Goal: Task Accomplishment & Management: Manage account settings

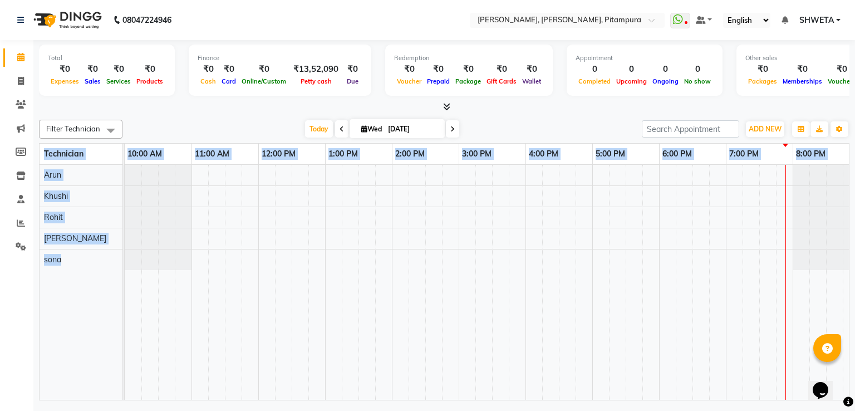
drag, startPoint x: 685, startPoint y: 406, endPoint x: 734, endPoint y: 375, distance: 57.6
click at [484, 375] on div "08047224946 Select Location × Nailashes, Harsh Vihar, Pitampura WhatsApp Status…" at bounding box center [427, 205] width 855 height 411
click at [484, 370] on td at bounding box center [701, 282] width 17 height 235
click at [20, 81] on icon at bounding box center [21, 81] width 6 height 8
select select "service"
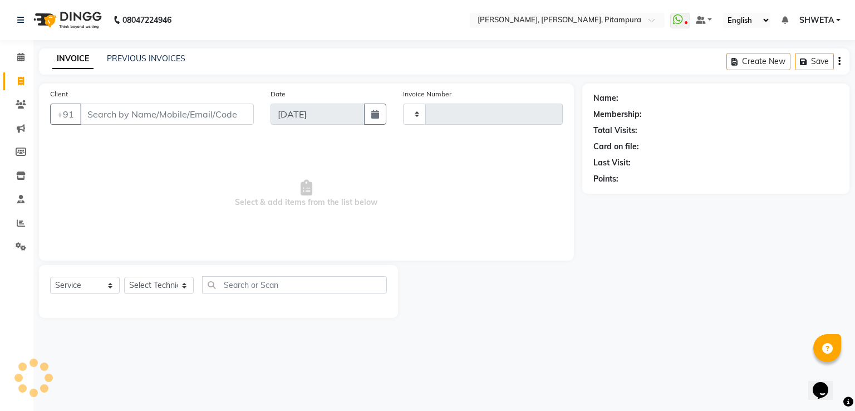
type input "0466"
select select "4953"
click at [119, 63] on link "PREVIOUS INVOICES" at bounding box center [146, 58] width 78 height 10
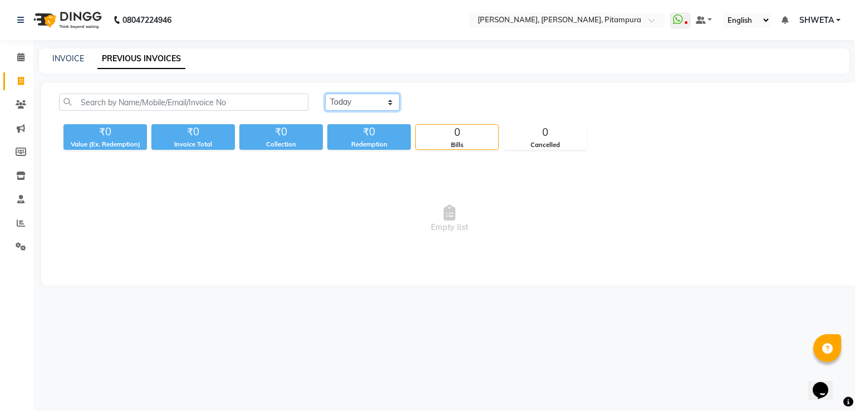
click at [335, 106] on select "[DATE] [DATE] Custom Range" at bounding box center [362, 102] width 75 height 17
select select "range"
click at [325, 94] on select "[DATE] [DATE] Custom Range" at bounding box center [362, 102] width 75 height 17
click at [442, 99] on input "[DATE]" at bounding box center [453, 103] width 78 height 16
select select "9"
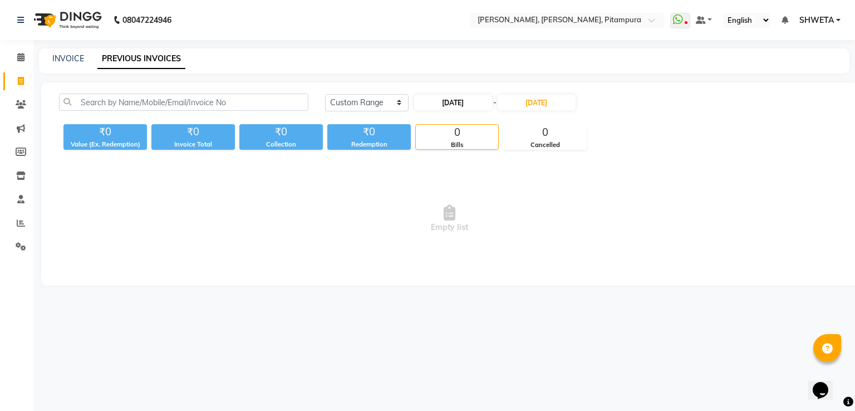
select select "2025"
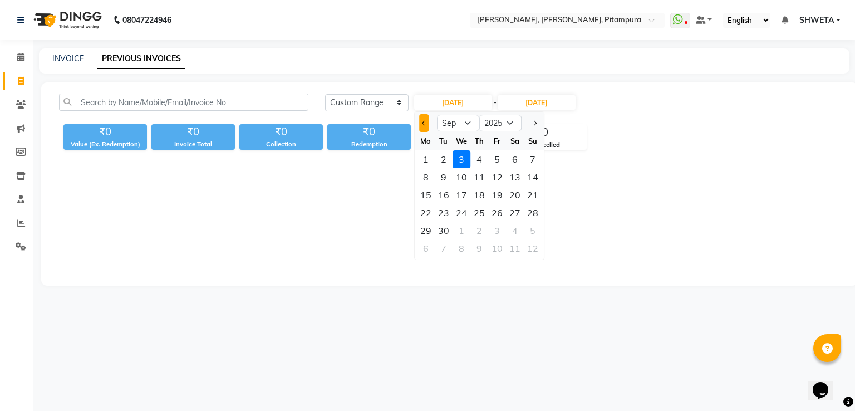
click at [425, 120] on button "Previous month" at bounding box center [423, 123] width 9 height 18
select select "8"
click at [484, 159] on div "1" at bounding box center [497, 159] width 18 height 18
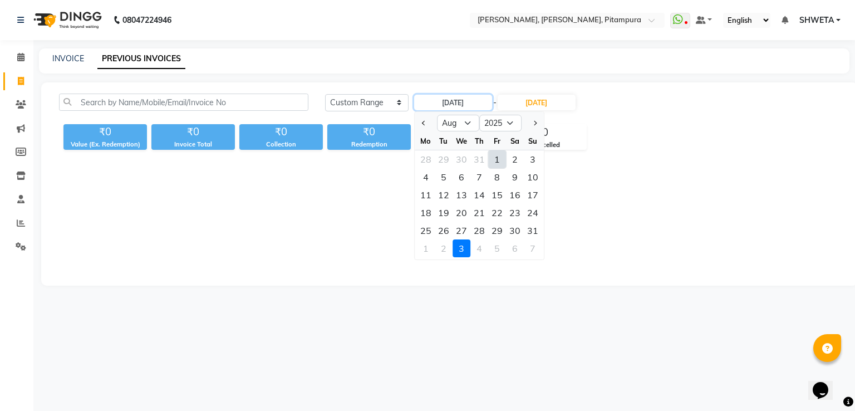
type input "[DATE]"
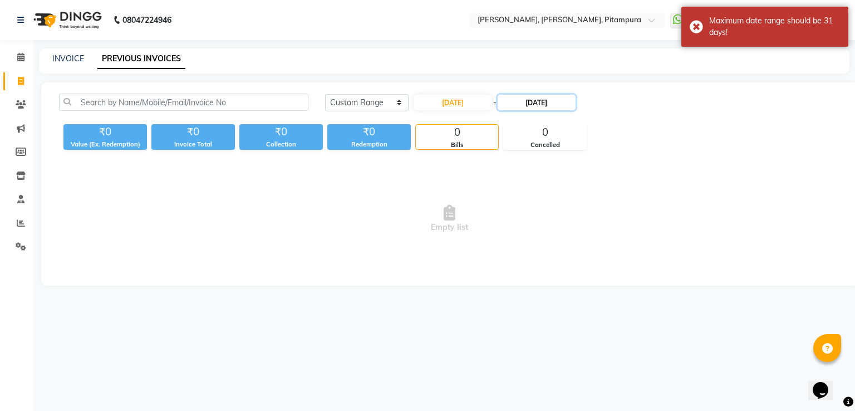
click at [484, 104] on input "[DATE]" at bounding box center [537, 103] width 78 height 16
select select "9"
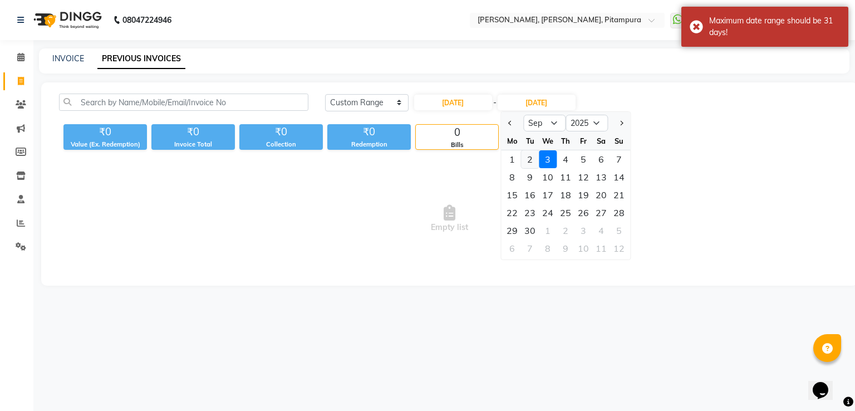
click at [484, 161] on div "2" at bounding box center [530, 159] width 18 height 18
type input "02-09-2025"
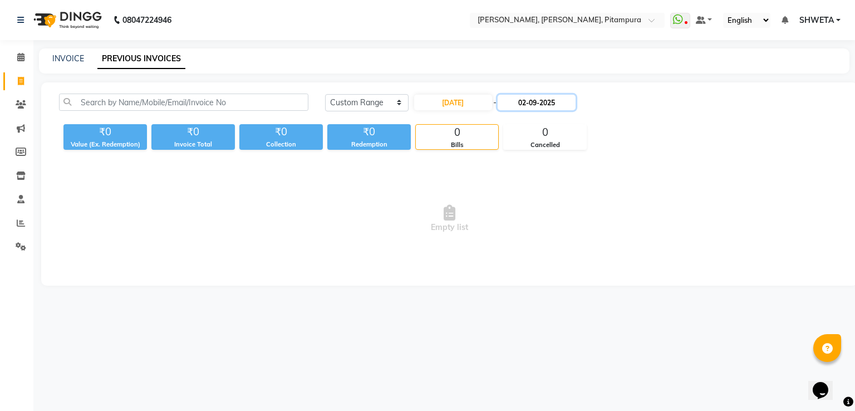
click at [484, 106] on input "02-09-2025" at bounding box center [537, 103] width 78 height 16
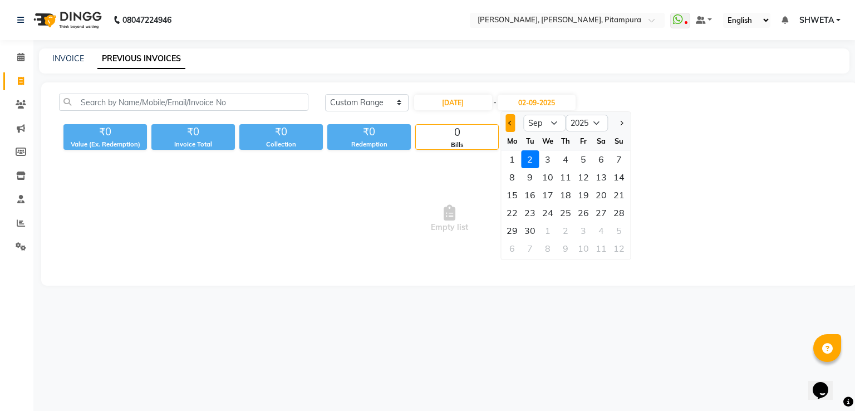
click at [484, 120] on button "Previous month" at bounding box center [510, 123] width 9 height 18
click at [484, 124] on button "Next month" at bounding box center [620, 123] width 9 height 18
click at [484, 120] on button "Previous month" at bounding box center [510, 123] width 9 height 18
select select "8"
click at [484, 157] on div "2" at bounding box center [601, 159] width 18 height 18
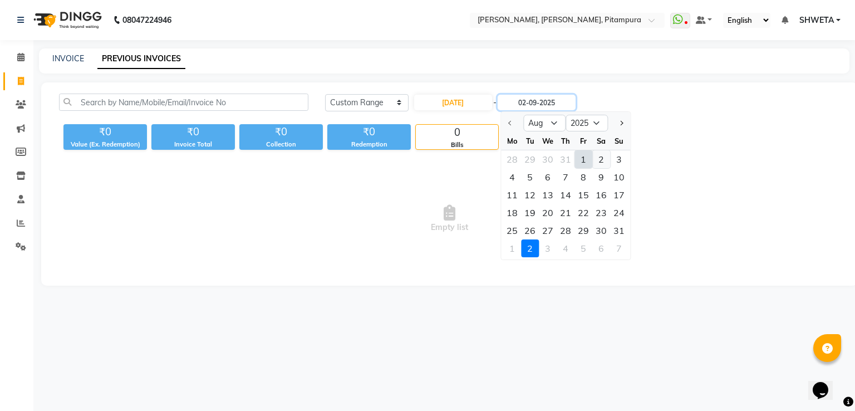
type input "[DATE]"
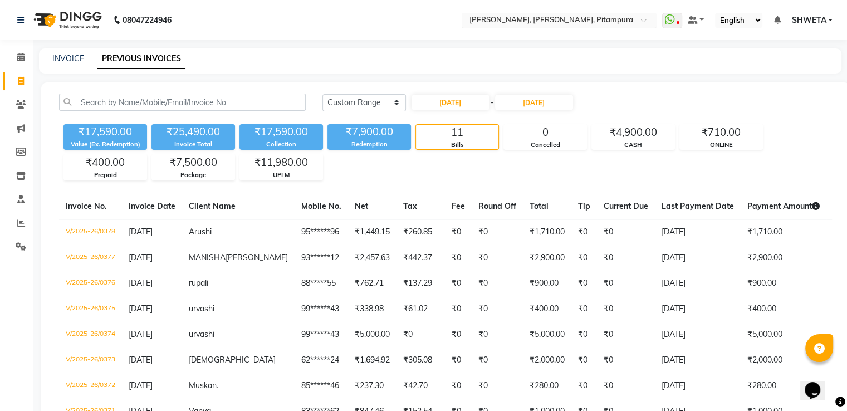
click at [484, 20] on input "text" at bounding box center [547, 21] width 161 height 11
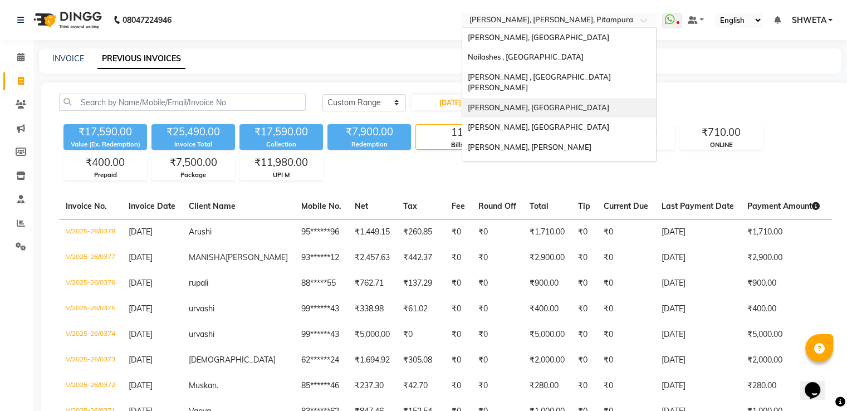
click at [484, 103] on span "Nailashes, Green Park" at bounding box center [538, 107] width 141 height 9
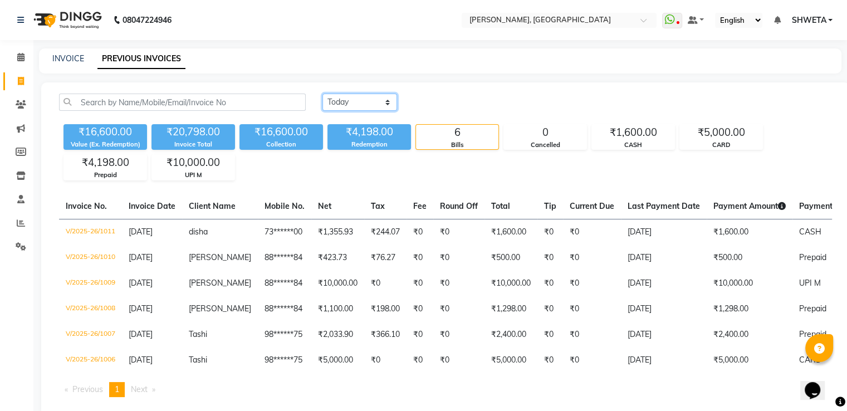
click at [385, 101] on select "[DATE] [DATE] Custom Range" at bounding box center [359, 102] width 75 height 17
select select "range"
click at [322, 94] on select "[DATE] [DATE] Custom Range" at bounding box center [359, 102] width 75 height 17
click at [452, 104] on input "[DATE]" at bounding box center [450, 103] width 78 height 16
select select "9"
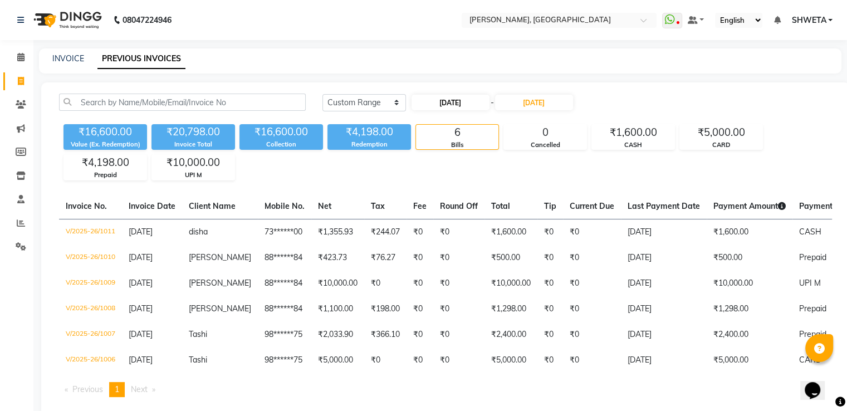
select select "2025"
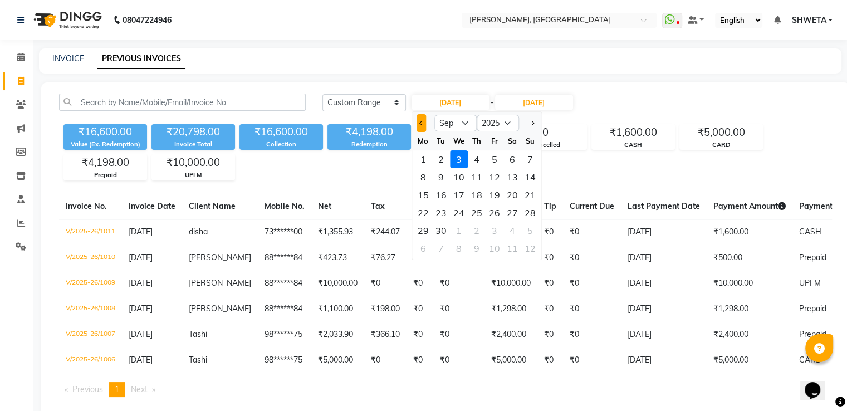
click at [420, 121] on span "Previous month" at bounding box center [421, 123] width 4 height 4
select select "8"
click at [495, 164] on div "1" at bounding box center [494, 159] width 18 height 18
type input "[DATE]"
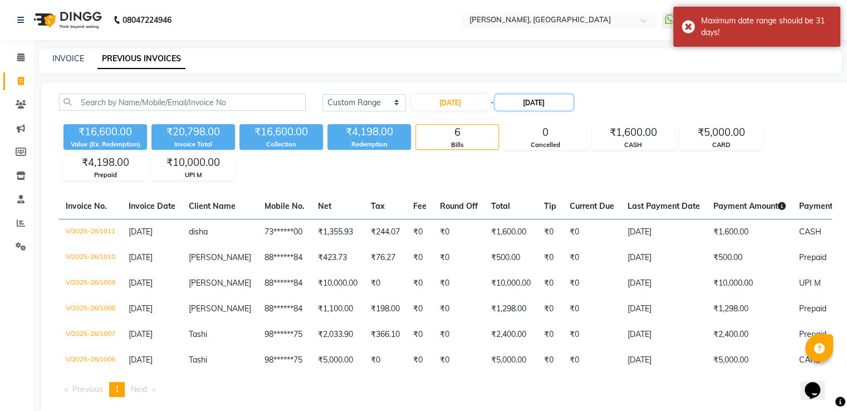
click at [529, 100] on input "[DATE]" at bounding box center [534, 103] width 78 height 16
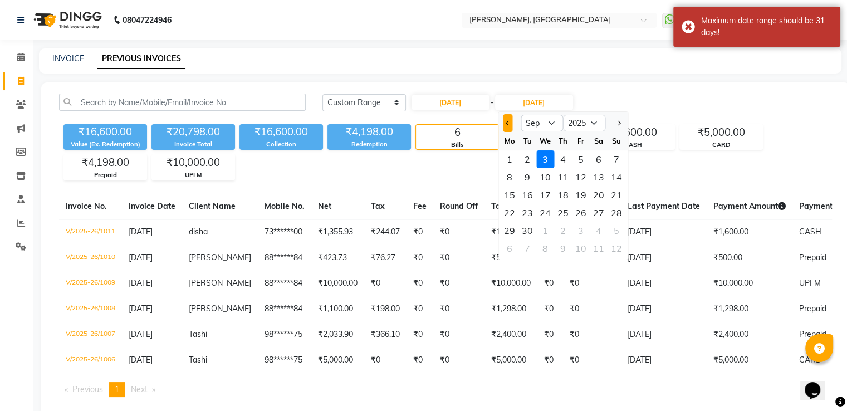
click at [506, 120] on button "Previous month" at bounding box center [507, 123] width 9 height 18
select select "8"
click at [597, 155] on div "2" at bounding box center [599, 159] width 18 height 18
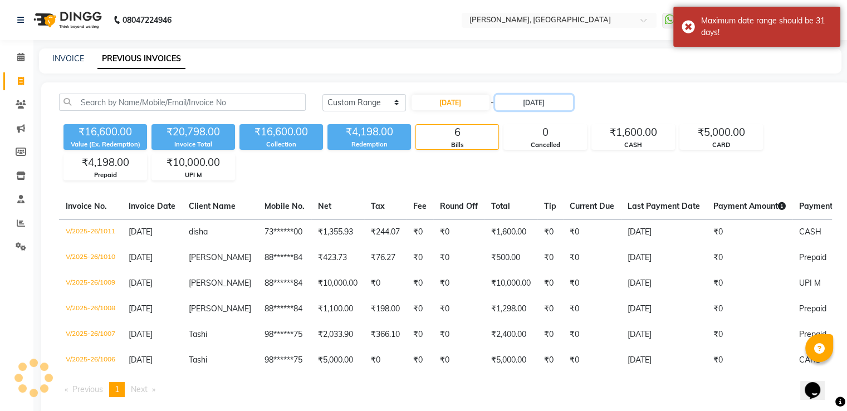
type input "[DATE]"
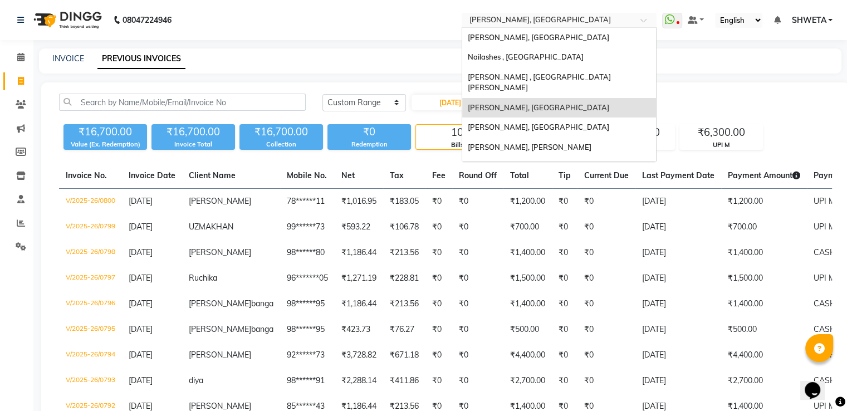
click at [536, 13] on div "Select Location × Nailashes, Green Park" at bounding box center [559, 20] width 195 height 15
click at [577, 76] on div "Nailashes , East Patel Nagar" at bounding box center [559, 82] width 194 height 31
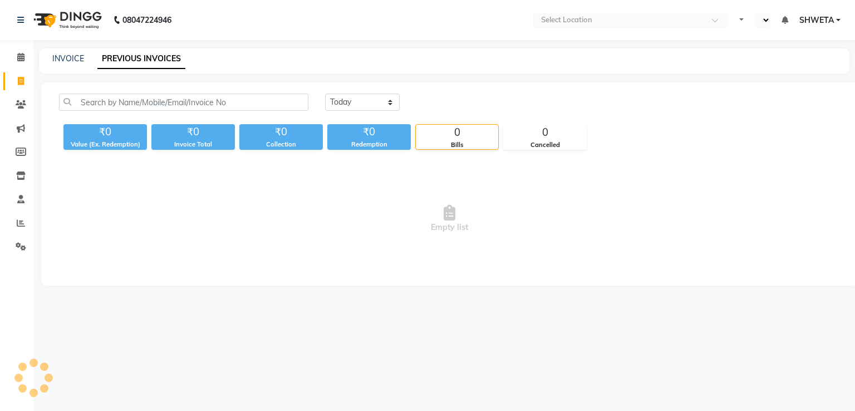
select select "en"
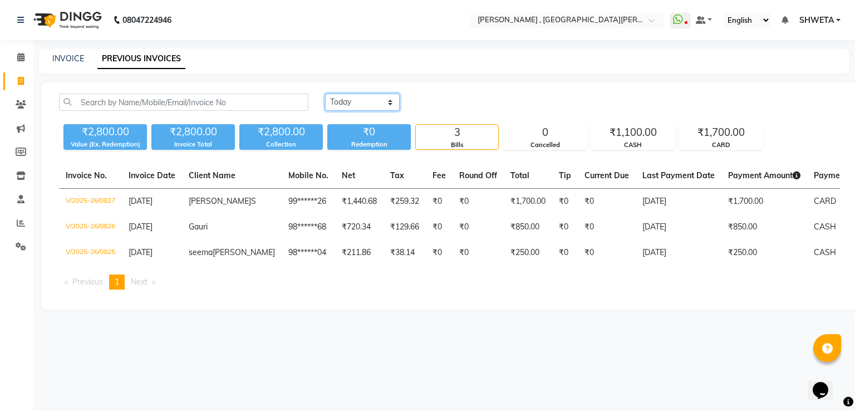
click at [365, 101] on select "[DATE] [DATE] Custom Range" at bounding box center [362, 102] width 75 height 17
select select "range"
click at [325, 94] on select "[DATE] [DATE] Custom Range" at bounding box center [362, 102] width 75 height 17
click at [436, 102] on input "[DATE]" at bounding box center [453, 103] width 78 height 16
select select "9"
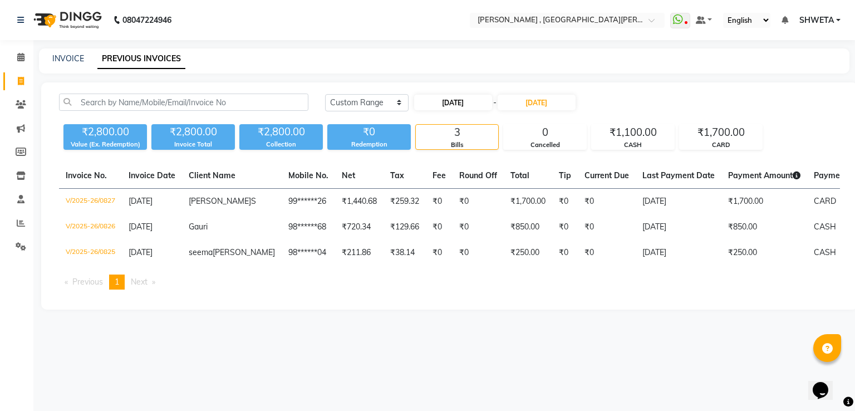
select select "2025"
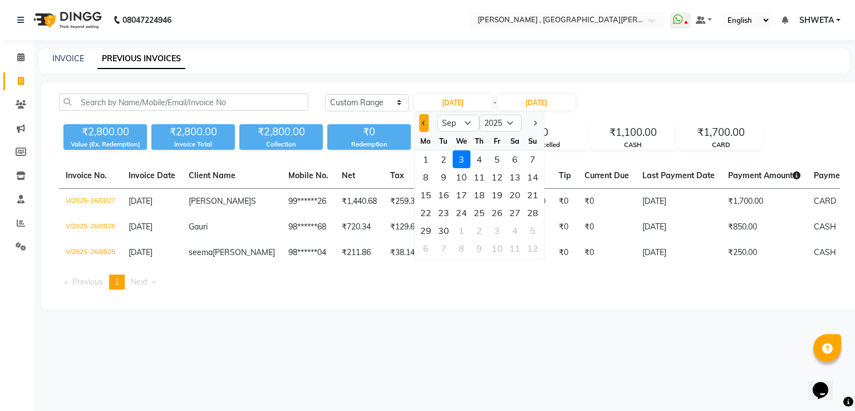
click at [423, 117] on button "Previous month" at bounding box center [423, 123] width 9 height 18
select select "8"
click at [500, 162] on div "1" at bounding box center [497, 159] width 18 height 18
type input "[DATE]"
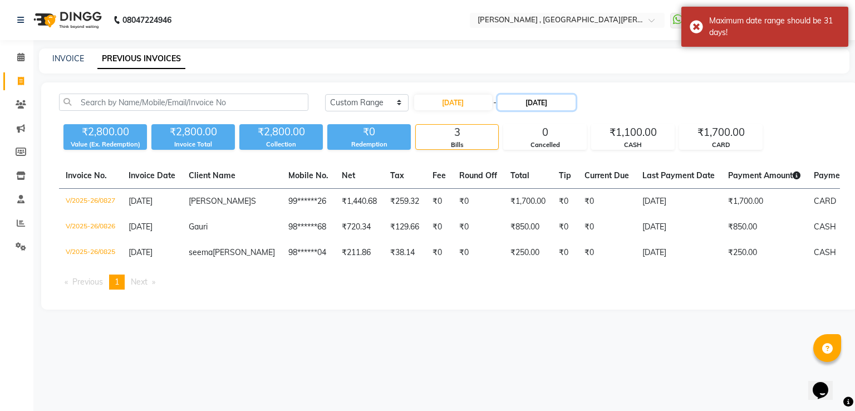
click at [532, 101] on input "[DATE]" at bounding box center [537, 103] width 78 height 16
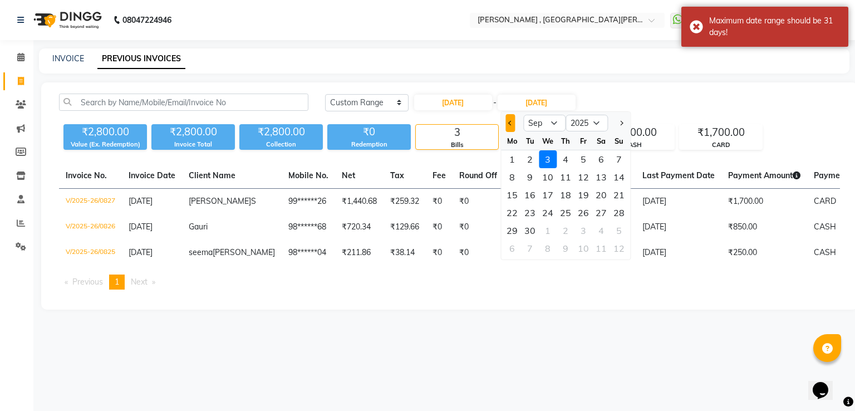
click at [512, 125] on button "Previous month" at bounding box center [510, 123] width 9 height 18
select select "8"
click at [597, 158] on div "2" at bounding box center [601, 159] width 18 height 18
type input "[DATE]"
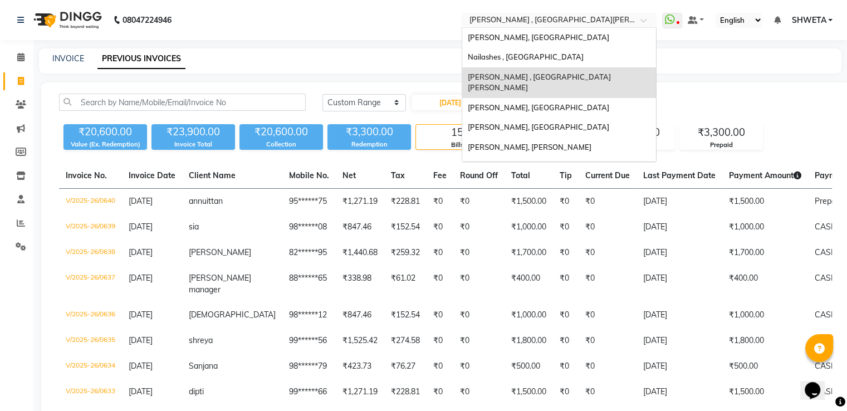
click at [533, 22] on input "text" at bounding box center [547, 21] width 161 height 11
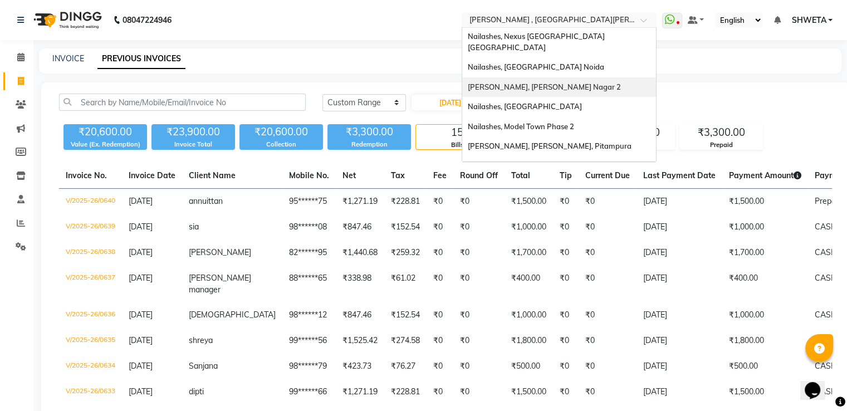
scroll to position [204, 0]
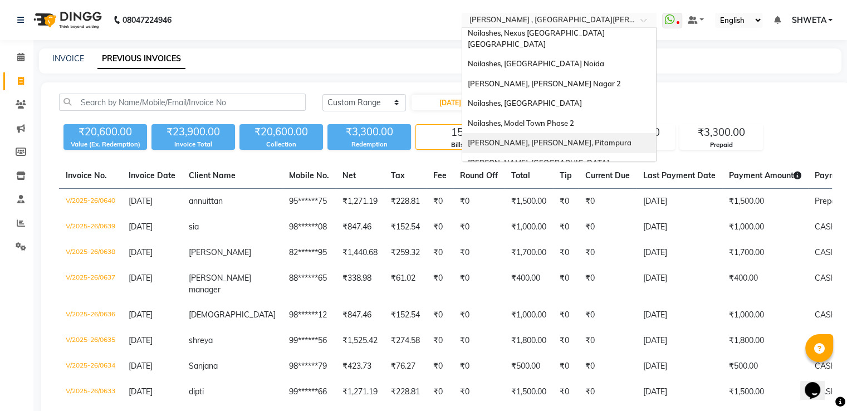
click at [544, 138] on span "[PERSON_NAME], [PERSON_NAME], Pitampura" at bounding box center [550, 142] width 164 height 9
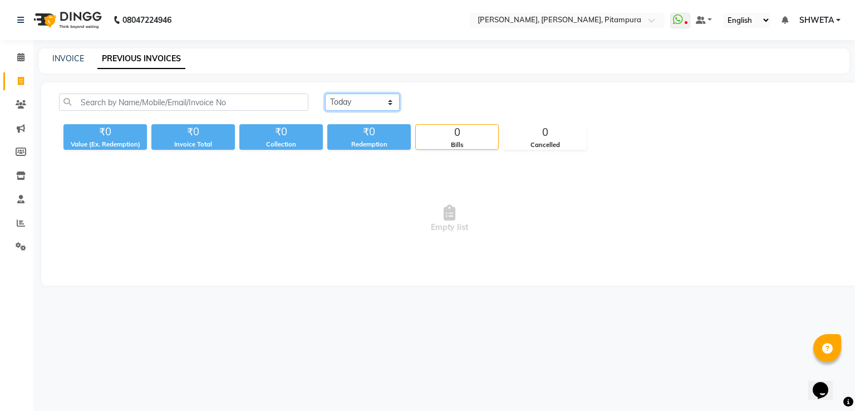
click at [355, 99] on select "[DATE] [DATE] Custom Range" at bounding box center [362, 102] width 75 height 17
select select "range"
click at [325, 94] on select "[DATE] [DATE] Custom Range" at bounding box center [362, 102] width 75 height 17
click at [435, 100] on input "[DATE]" at bounding box center [453, 103] width 78 height 16
select select "9"
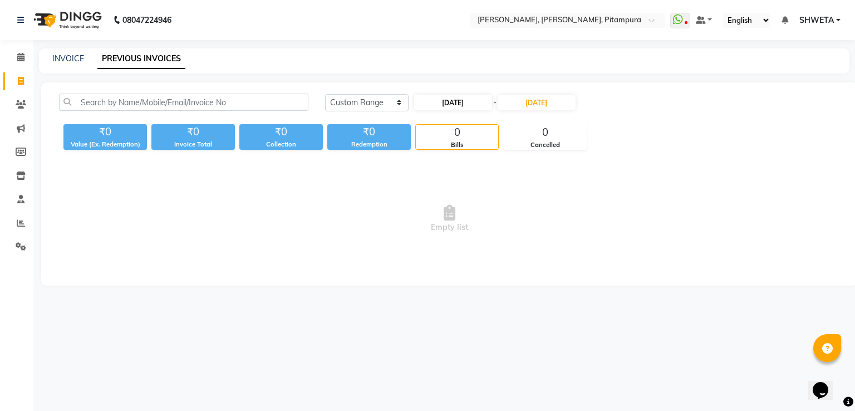
select select "2025"
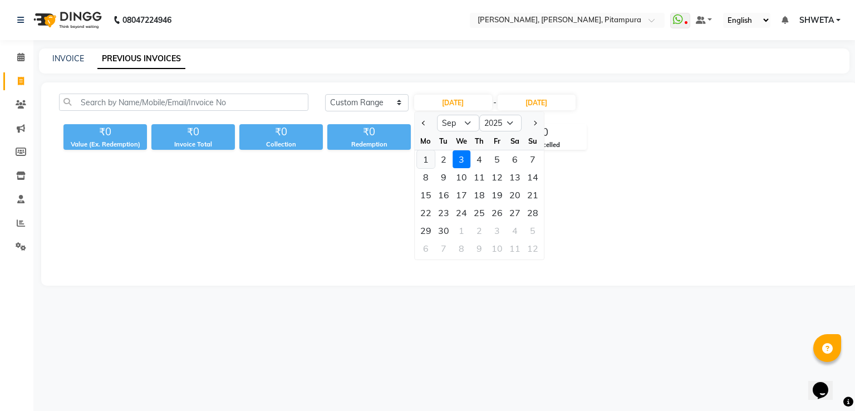
click at [430, 160] on div "1" at bounding box center [426, 159] width 18 height 18
type input "01-09-2025"
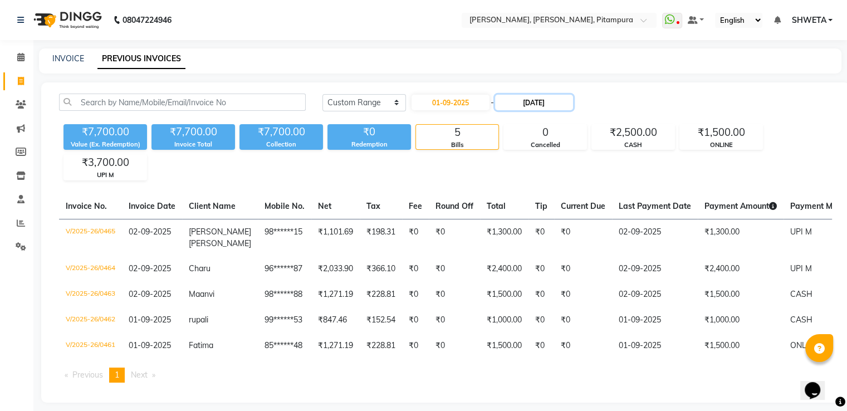
click at [528, 101] on input "[DATE]" at bounding box center [534, 103] width 78 height 16
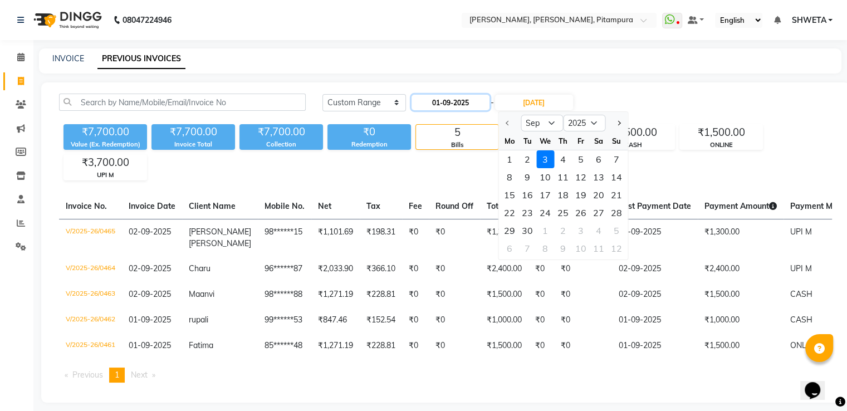
click at [449, 105] on input "01-09-2025" at bounding box center [450, 103] width 78 height 16
select select "9"
select select "2025"
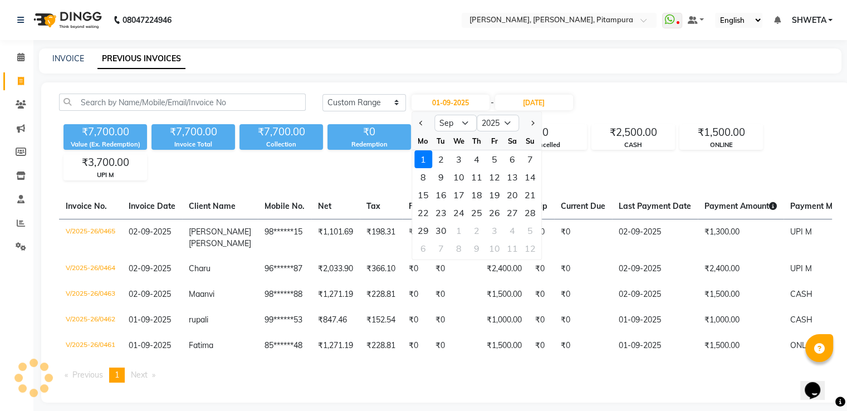
click at [415, 125] on div at bounding box center [423, 123] width 22 height 18
click at [423, 121] on button "Previous month" at bounding box center [420, 123] width 9 height 18
select select "8"
click at [494, 156] on div "1" at bounding box center [494, 159] width 18 height 18
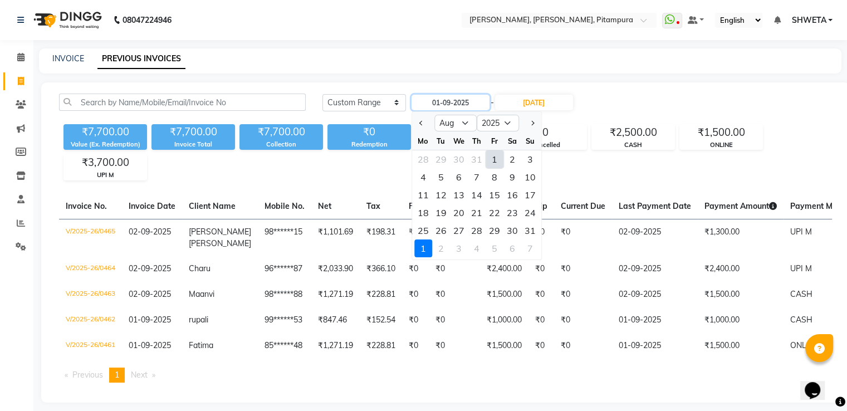
type input "[DATE]"
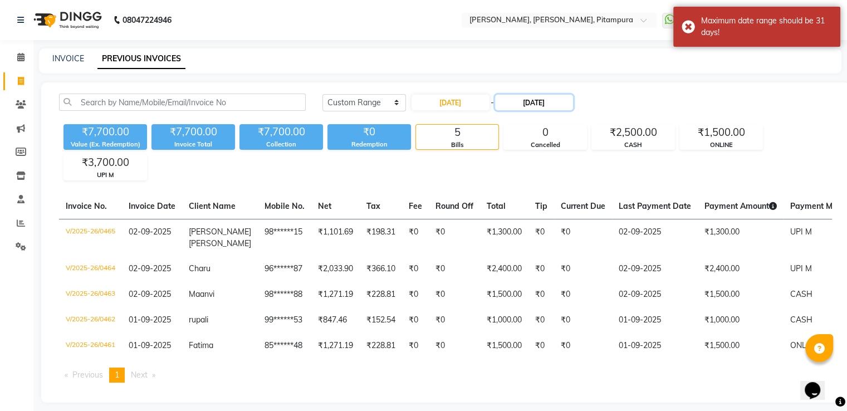
click at [546, 99] on input "[DATE]" at bounding box center [534, 103] width 78 height 16
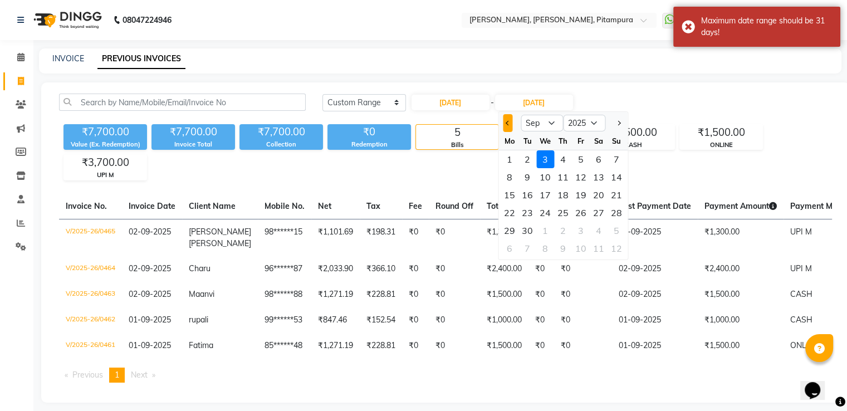
click at [506, 123] on span "Previous month" at bounding box center [508, 123] width 4 height 4
select select "8"
click at [595, 155] on div "2" at bounding box center [599, 159] width 18 height 18
type input "[DATE]"
